Goal: Complete application form

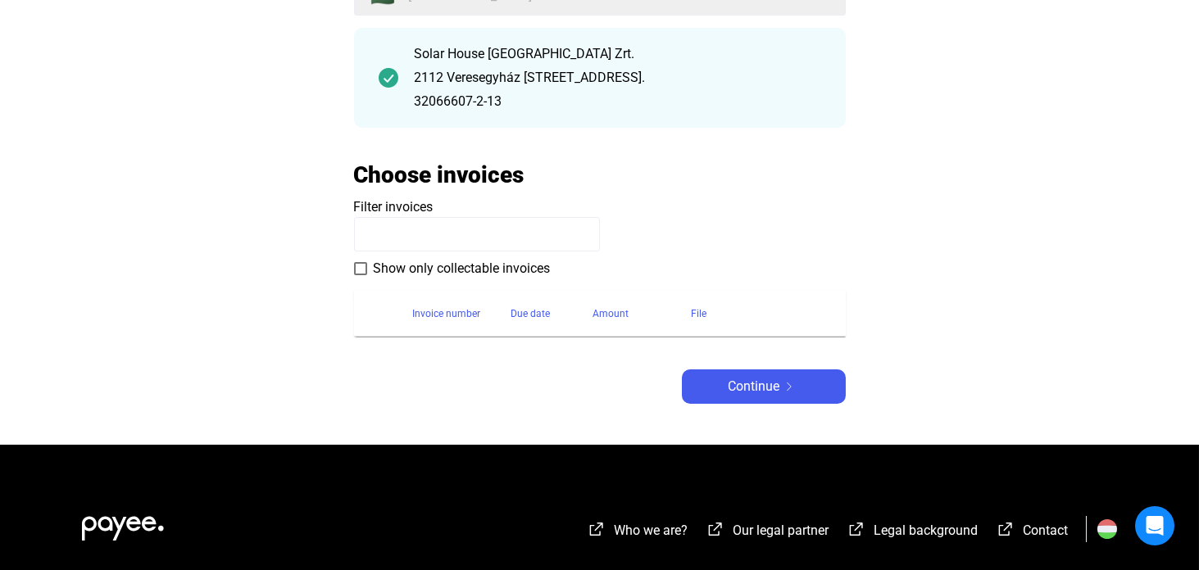
scroll to position [197, 0]
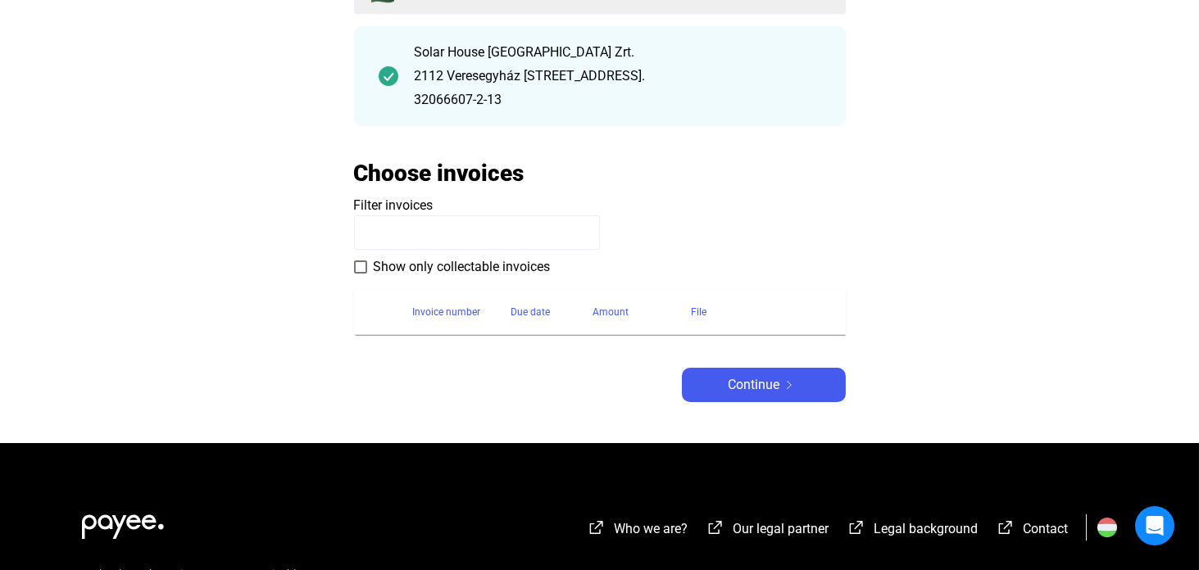
click at [783, 404] on main "Automatikusan mentve Debtor Debtor 🇭🇺 [GEOGRAPHIC_DATA] [GEOGRAPHIC_DATA] [GEOG…" at bounding box center [599, 184] width 1199 height 517
click at [775, 384] on span "Continue" at bounding box center [754, 385] width 52 height 20
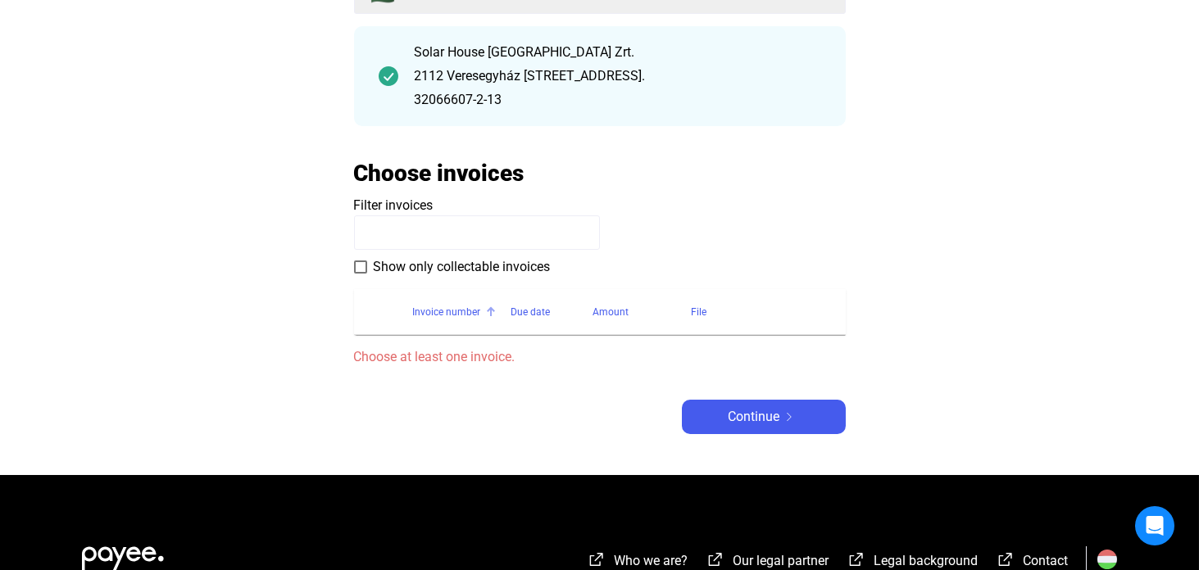
click at [439, 311] on div "Invoice number" at bounding box center [447, 312] width 68 height 20
click at [395, 228] on input at bounding box center [477, 233] width 246 height 34
click at [700, 307] on div "File" at bounding box center [700, 312] width 16 height 20
click at [712, 311] on div at bounding box center [717, 312] width 10 height 10
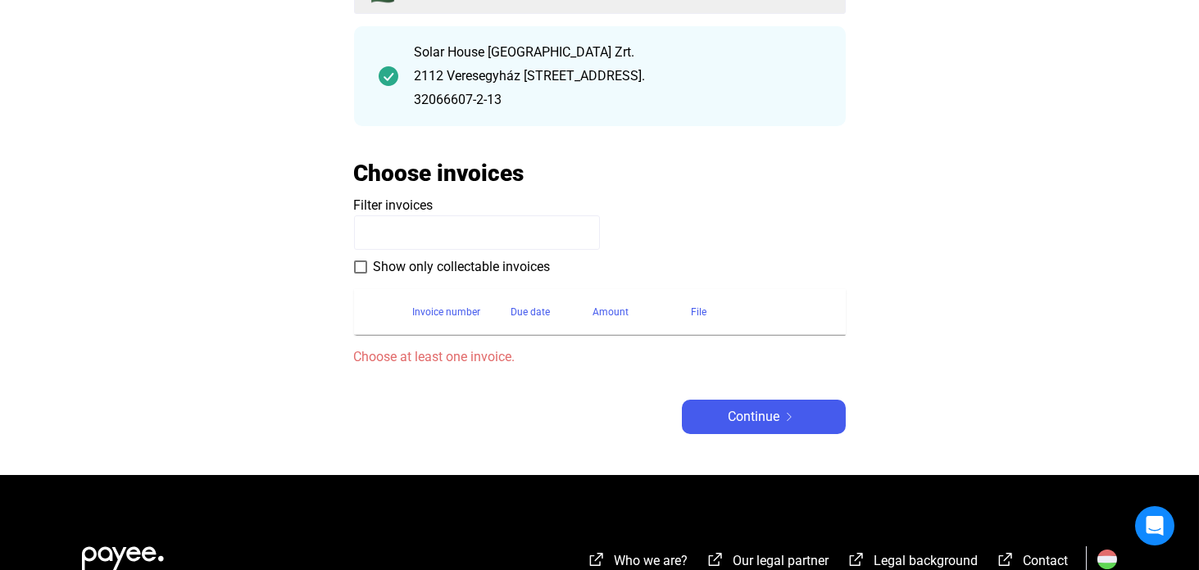
click at [698, 311] on div "File" at bounding box center [700, 312] width 16 height 20
click at [450, 355] on span "Choose at least one invoice." at bounding box center [600, 358] width 492 height 20
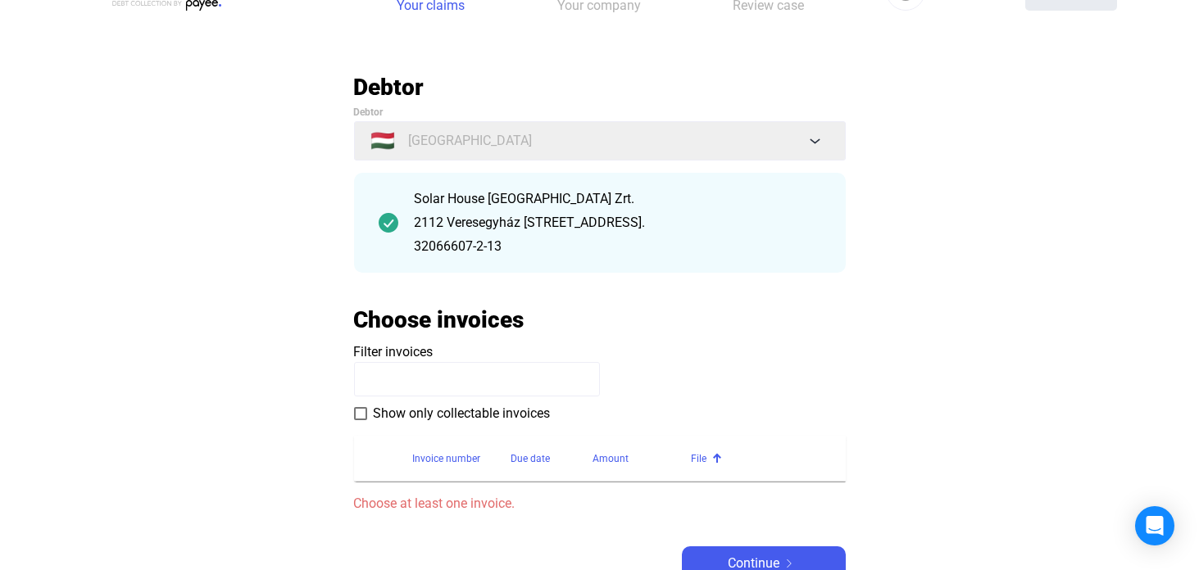
scroll to position [0, 0]
